Goal: Contribute content: Add original content to the website for others to see

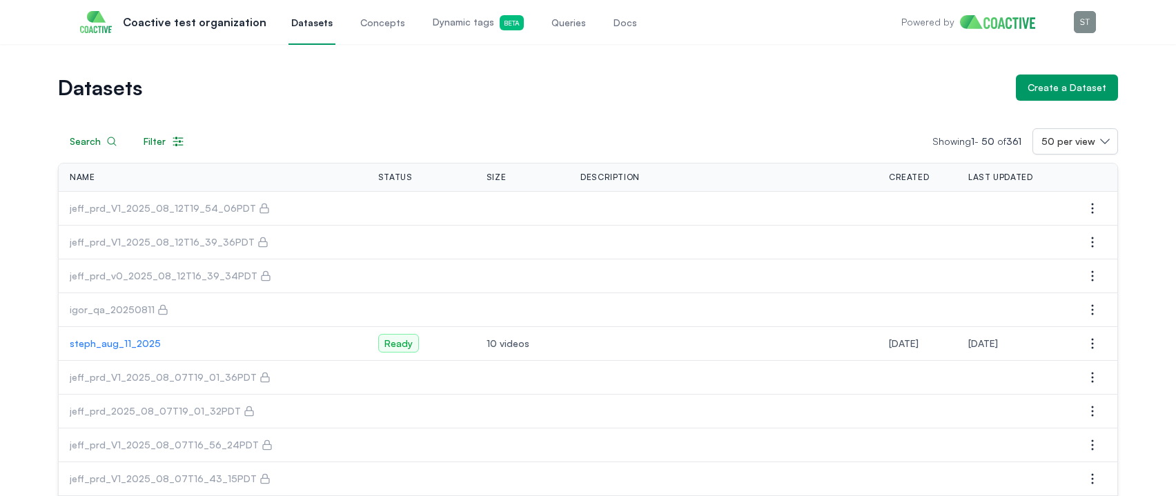
click at [320, 94] on h1 "Datasets" at bounding box center [531, 87] width 947 height 19
click at [1088, 212] on icon "button" at bounding box center [1092, 208] width 17 height 17
click at [1033, 233] on span "Manage permissions" at bounding box center [1003, 236] width 92 height 14
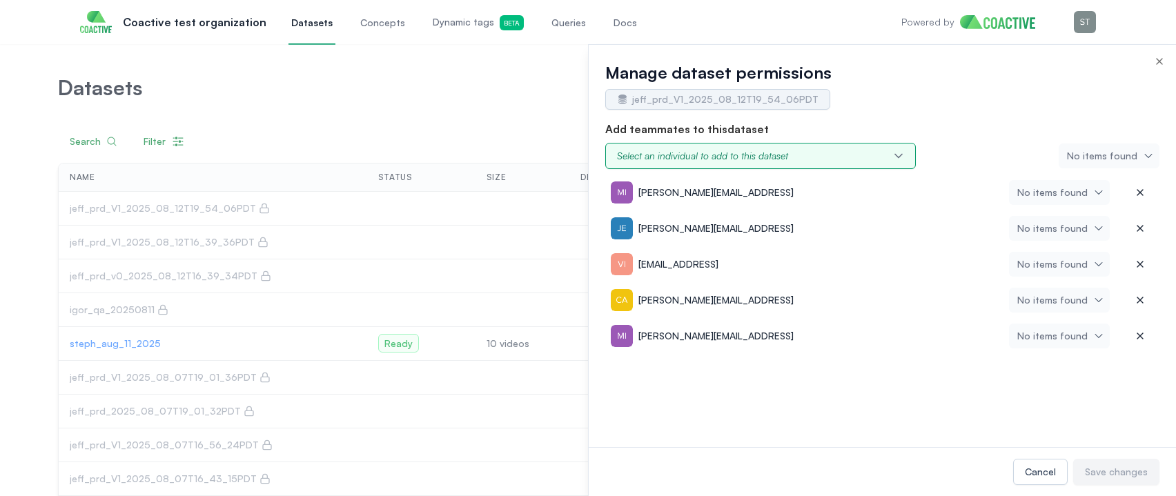
click at [691, 155] on div "Select an individual to add to this dataset" at bounding box center [702, 156] width 171 height 14
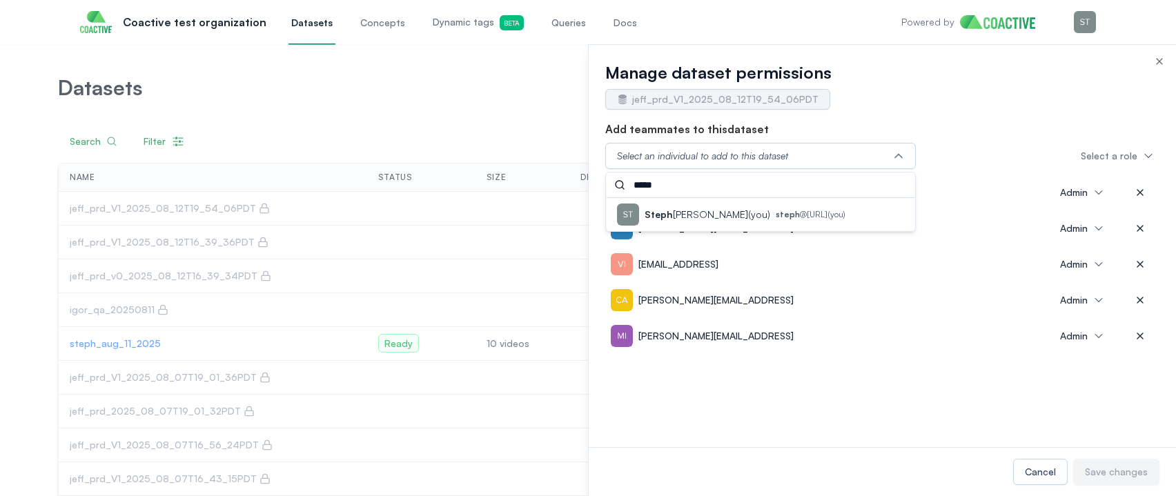
type input "*****"
click at [685, 213] on p "Steph Ahart (you)" at bounding box center [708, 215] width 126 height 14
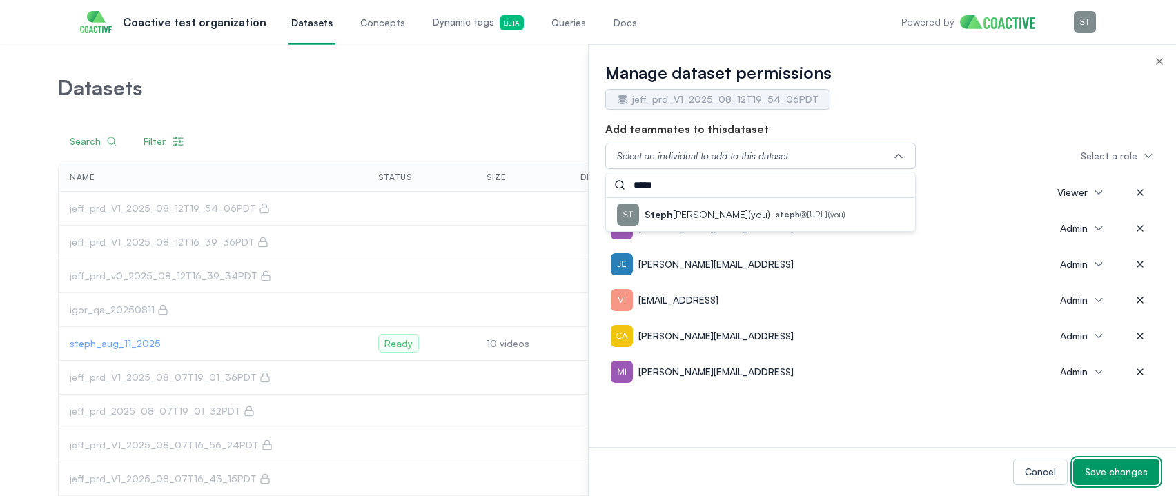
click at [1123, 473] on div "Save changes" at bounding box center [1116, 472] width 63 height 14
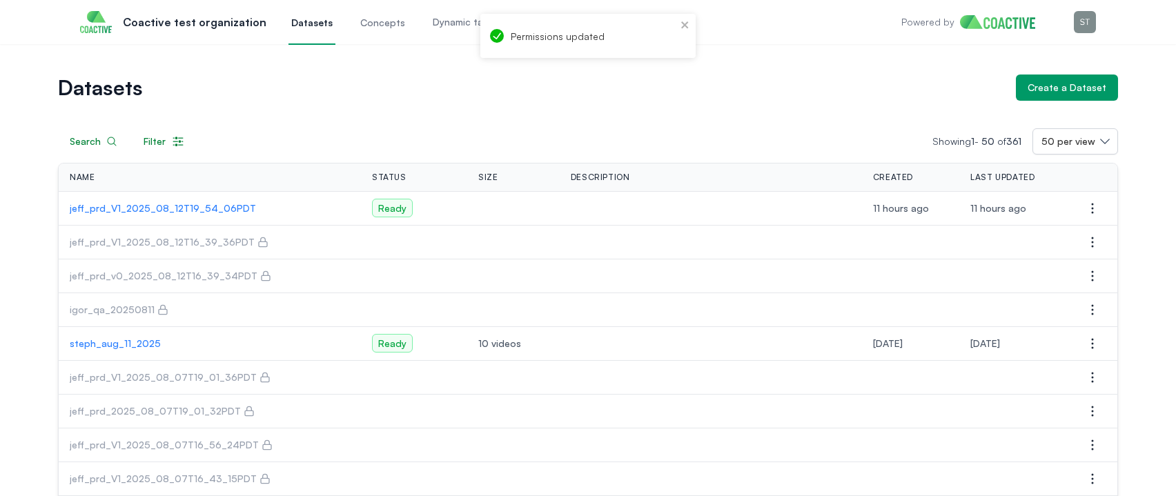
click at [830, 143] on div "Search Filter Showing 1 - 50 of 361 50 per view" at bounding box center [588, 141] width 1060 height 26
click at [380, 30] on link "Concepts" at bounding box center [383, 22] width 50 height 46
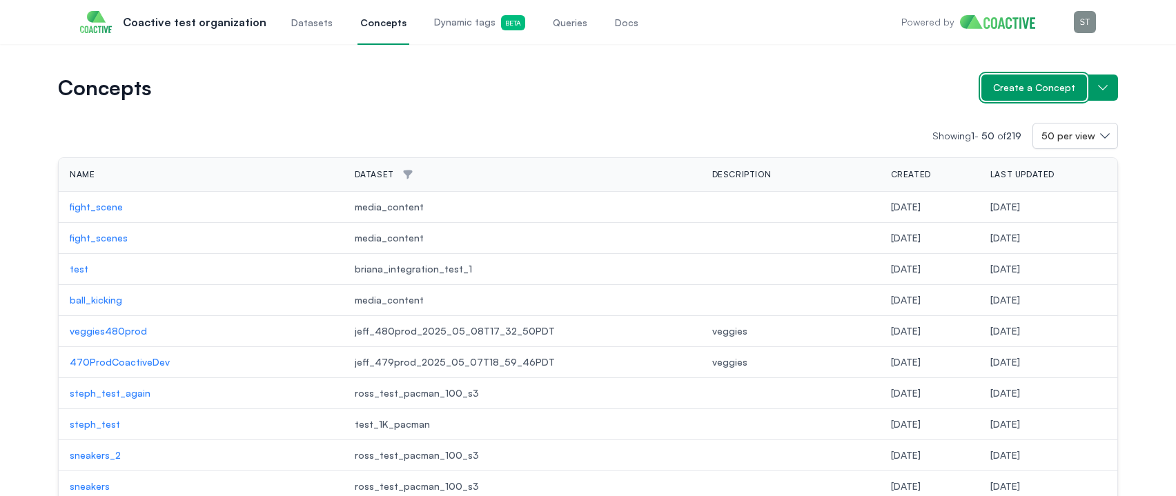
click at [1042, 91] on span "Create a Concept" at bounding box center [1034, 88] width 82 height 14
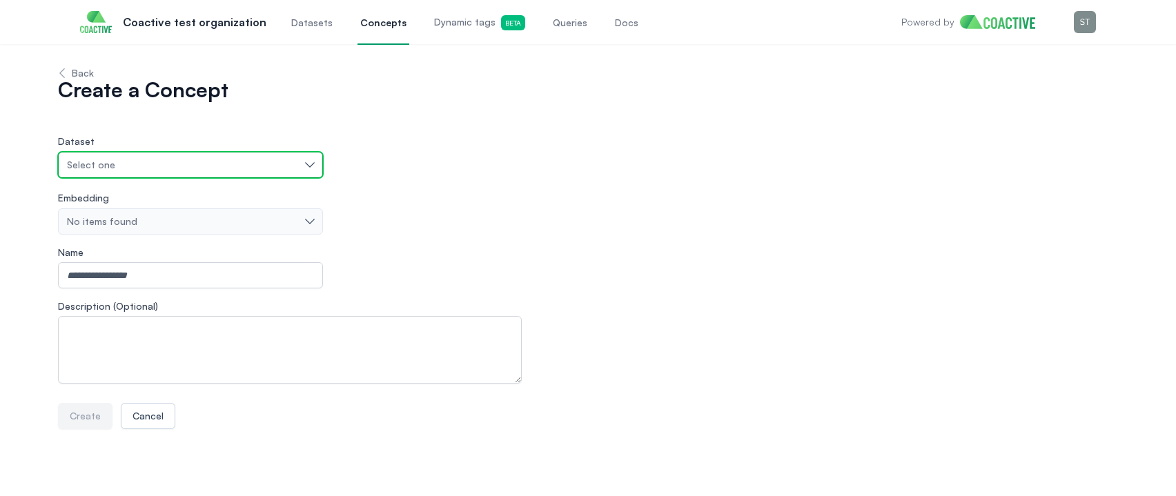
click at [160, 173] on button "Select one" at bounding box center [190, 165] width 265 height 26
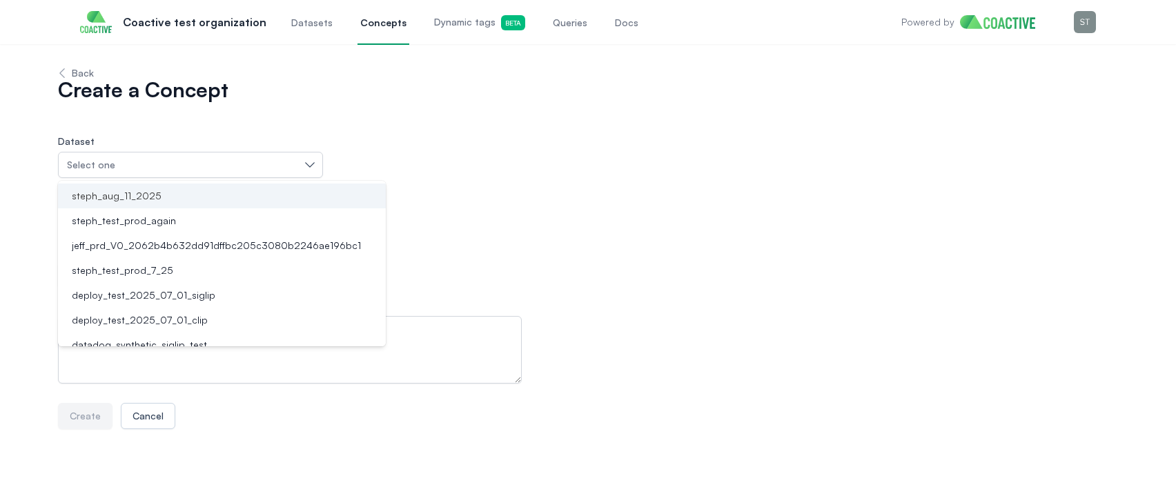
click at [146, 196] on span "steph_aug_11_2025" at bounding box center [117, 196] width 90 height 14
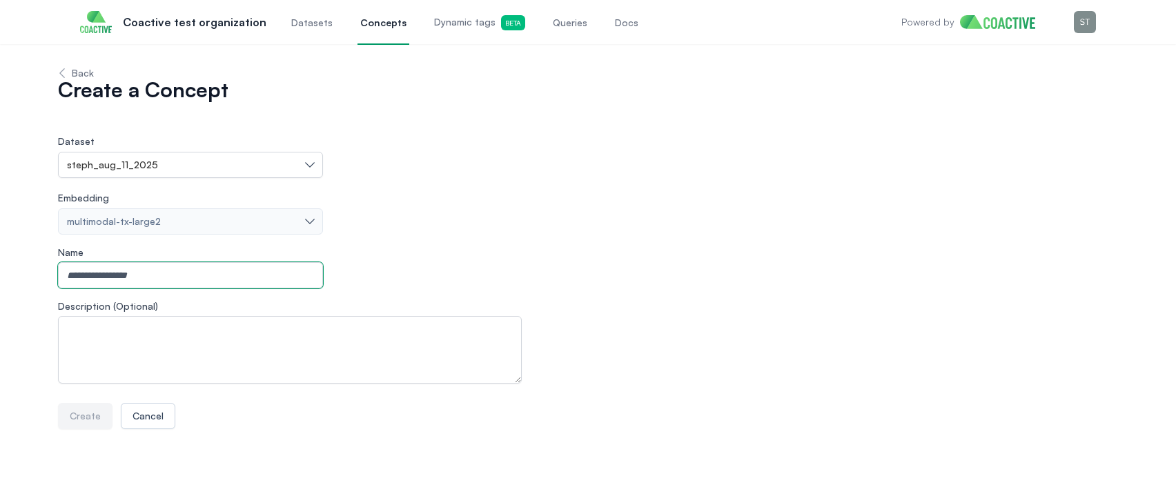
click at [111, 279] on input "Name" at bounding box center [190, 275] width 265 height 26
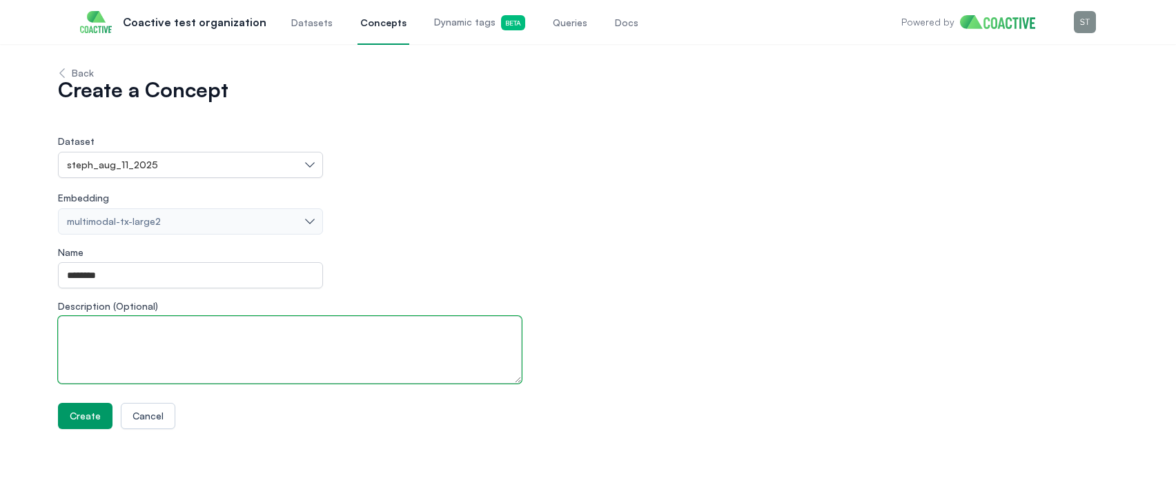
click at [130, 333] on textarea "Description (Optional)" at bounding box center [290, 350] width 464 height 68
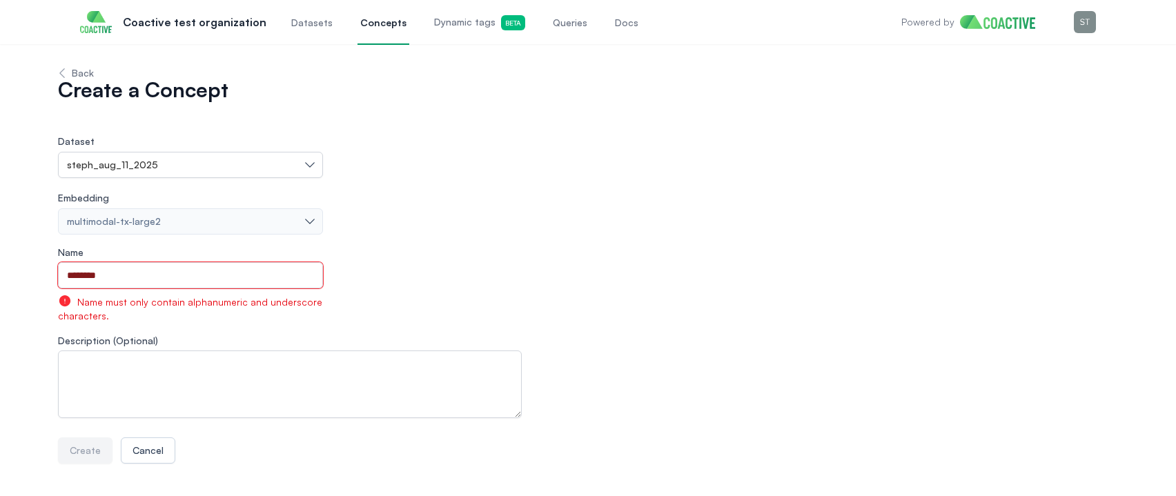
click at [107, 270] on input "********" at bounding box center [190, 275] width 265 height 26
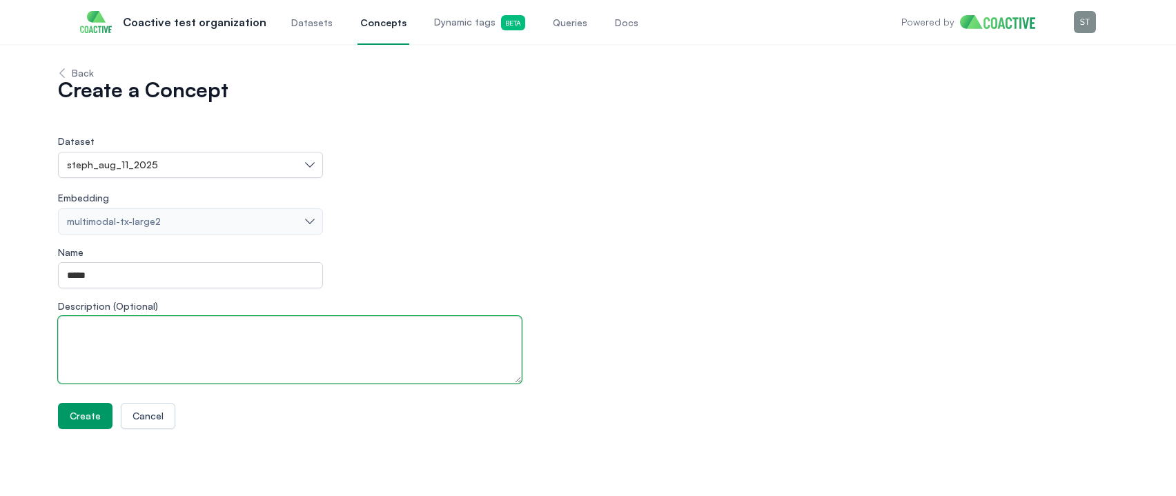
click at [86, 326] on textarea "Description (Optional)" at bounding box center [290, 350] width 464 height 68
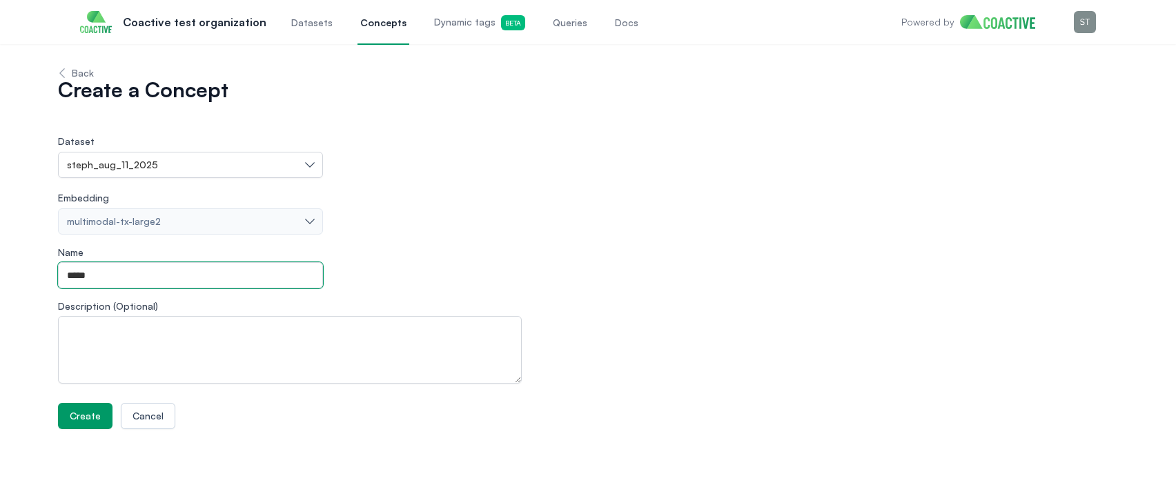
click at [101, 271] on input "*****" at bounding box center [190, 275] width 265 height 26
type input "**********"
click at [73, 407] on button "Create" at bounding box center [85, 416] width 55 height 26
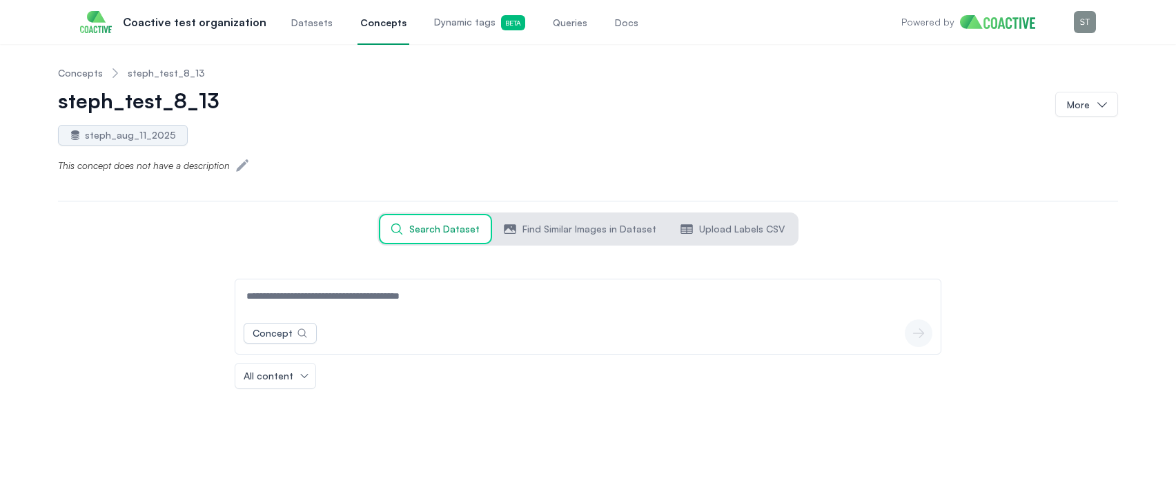
click at [392, 18] on div "Datasets Concepts Dynamic tags Beta Queries Docs" at bounding box center [465, 22] width 353 height 46
click at [375, 19] on span "Concepts" at bounding box center [383, 23] width 46 height 14
